Goal: Contribute content: Add original content to the website for others to see

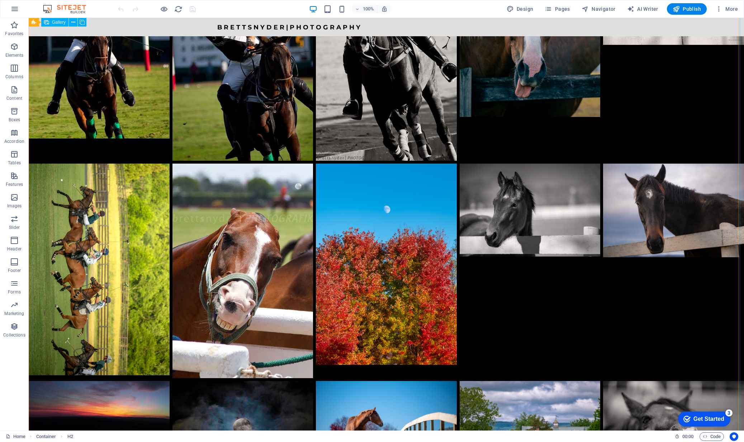
scroll to position [1072, 0]
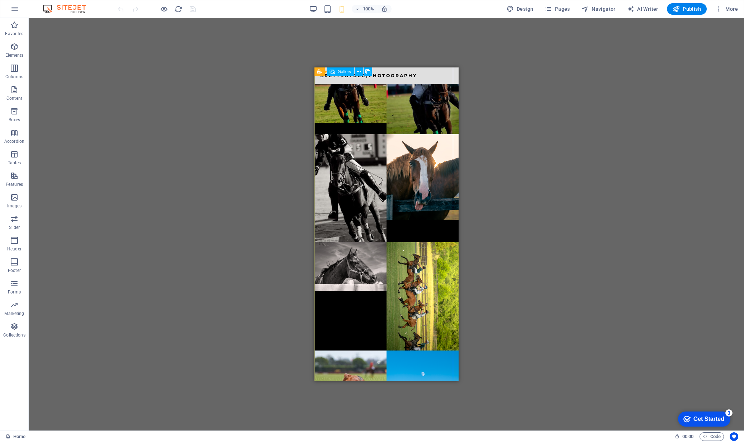
click at [409, 242] on li at bounding box center [422, 296] width 72 height 108
select select "px"
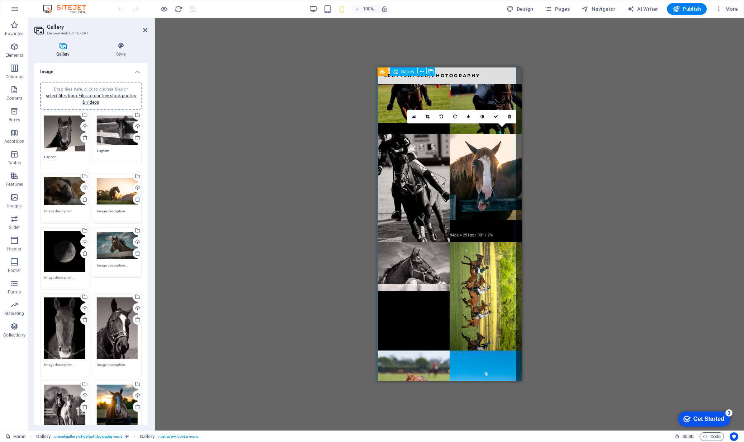
click at [467, 242] on li at bounding box center [485, 296] width 72 height 108
click at [440, 115] on icon at bounding box center [442, 116] width 4 height 4
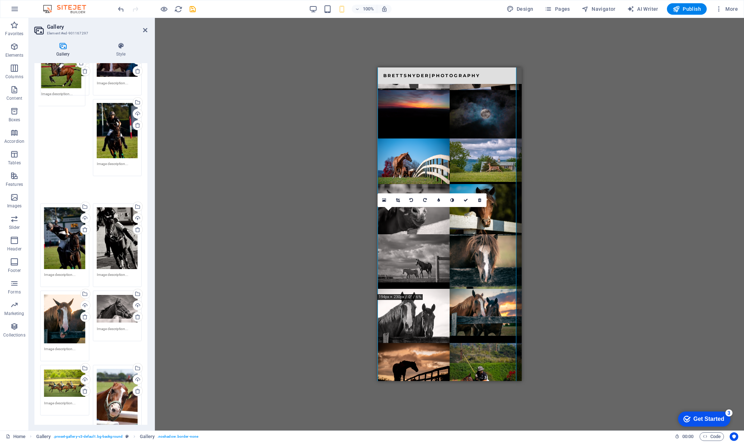
scroll to position [603, 0]
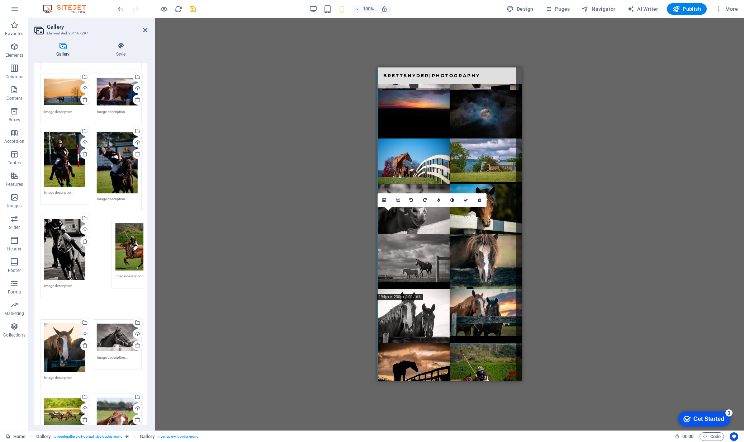
drag, startPoint x: 114, startPoint y: 334, endPoint x: 285, endPoint y: 241, distance: 194.2
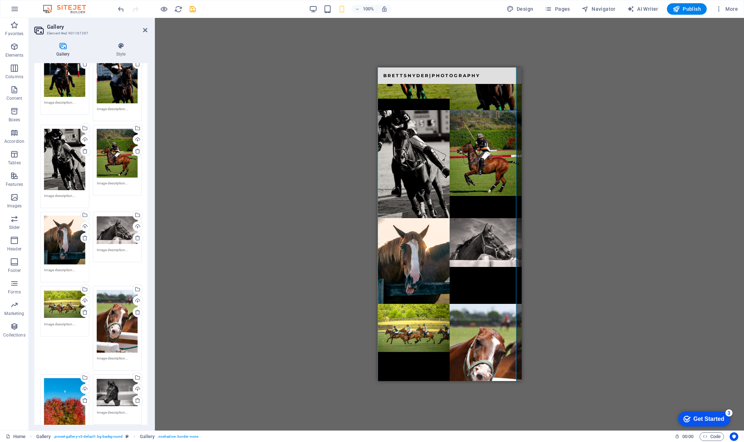
scroll to position [694, 0]
click at [108, 385] on div "Drag files here, click to choose files or select files from Files or our free s…" at bounding box center [117, 392] width 41 height 29
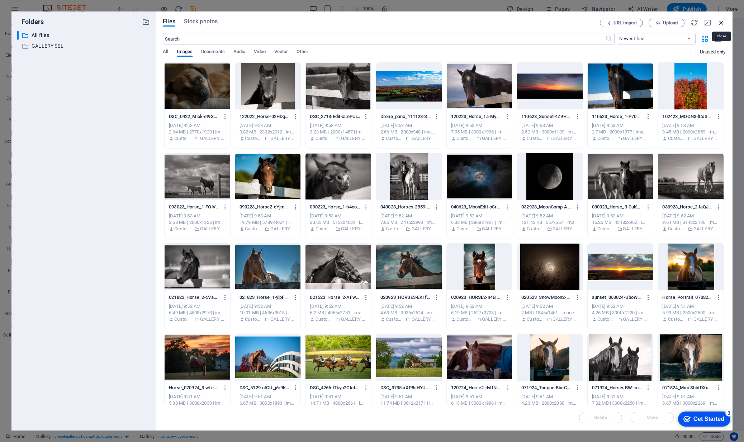
click at [723, 23] on icon "button" at bounding box center [721, 23] width 8 height 8
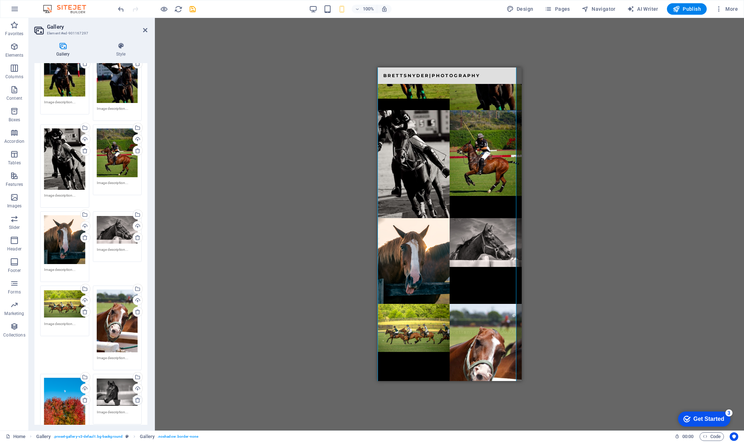
click at [136, 397] on icon at bounding box center [138, 400] width 6 height 6
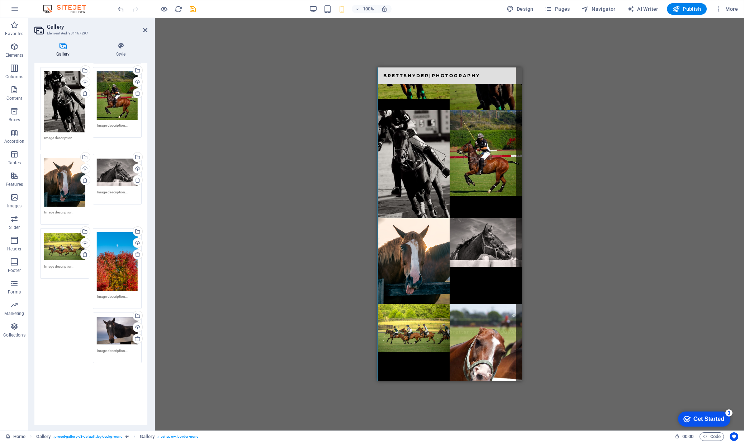
scroll to position [801, 0]
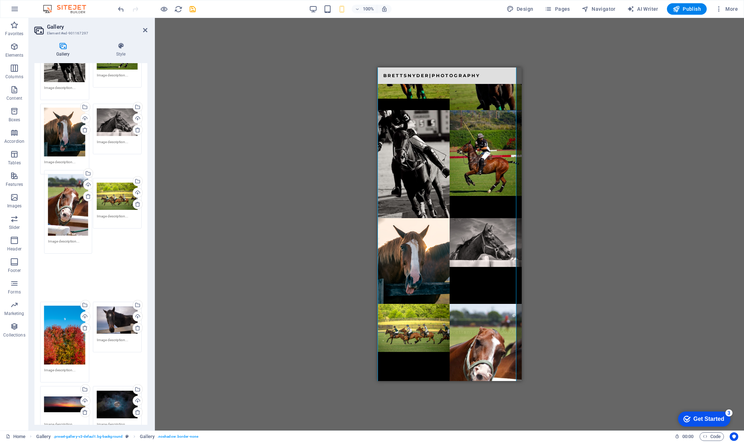
drag, startPoint x: 117, startPoint y: 317, endPoint x: 75, endPoint y: 210, distance: 114.6
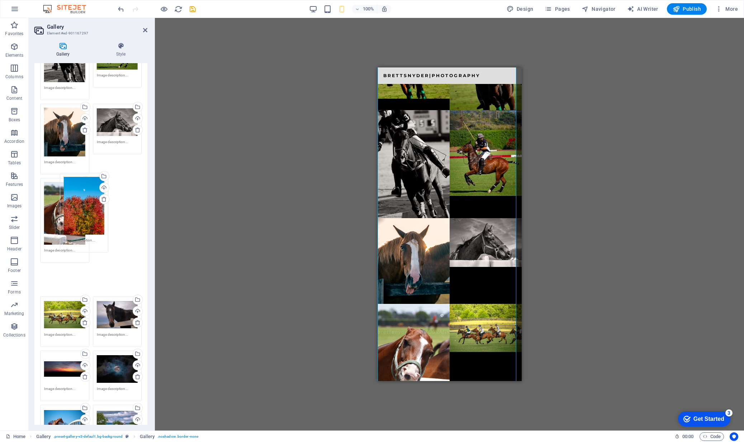
drag, startPoint x: 68, startPoint y: 303, endPoint x: 102, endPoint y: 223, distance: 87.0
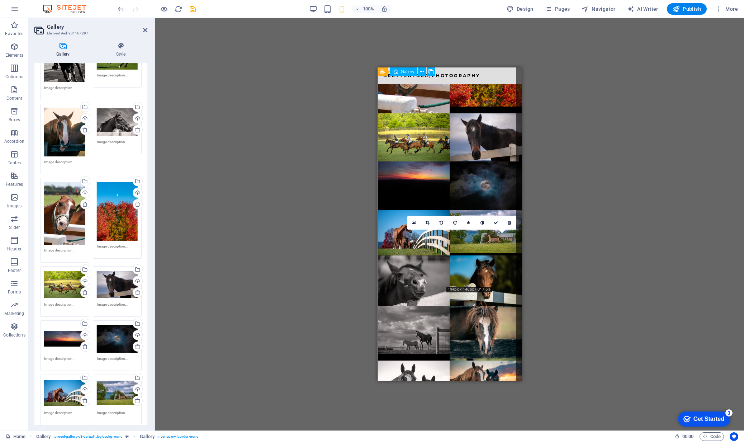
scroll to position [1517, 0]
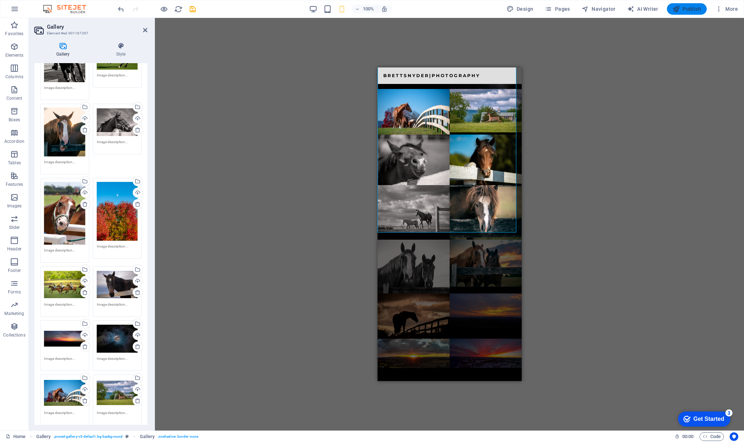
click at [691, 8] on span "Publish" at bounding box center [687, 8] width 28 height 7
